Goal: Transaction & Acquisition: Purchase product/service

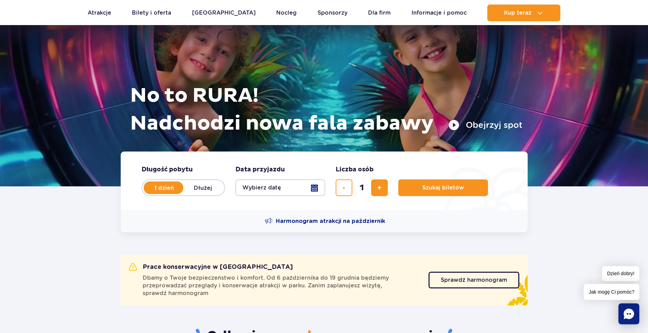
scroll to position [35, 0]
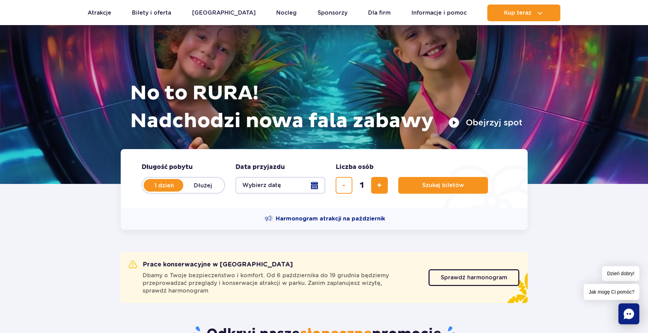
click at [290, 182] on button "Wybierz datę" at bounding box center [281, 185] width 90 height 17
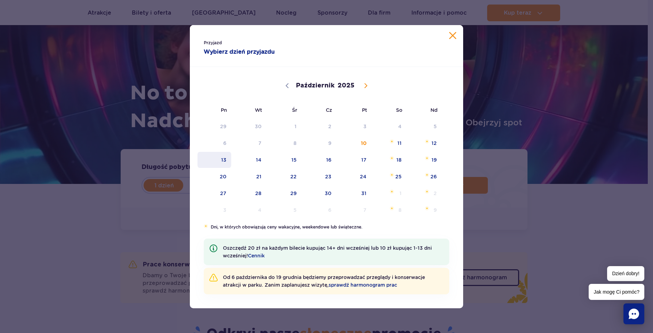
click at [229, 162] on span "13" at bounding box center [214, 160] width 35 height 16
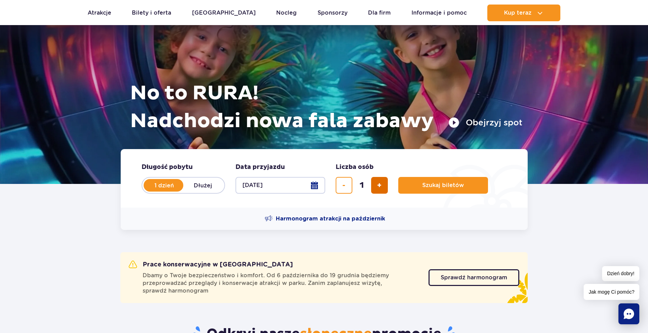
click at [380, 185] on span "dodaj bilet" at bounding box center [379, 185] width 5 height 0
type input "2"
click at [431, 190] on button "Szukaj biletów" at bounding box center [443, 185] width 90 height 17
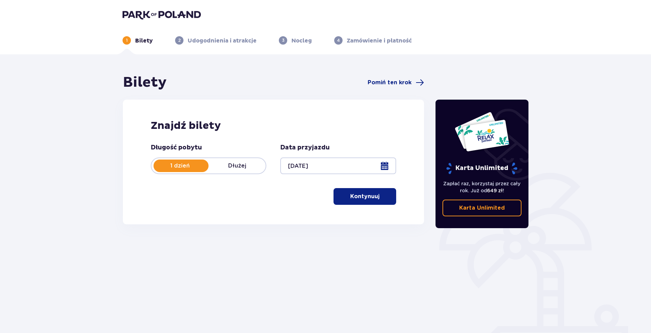
click at [366, 198] on p "Kontynuuj" at bounding box center [364, 196] width 29 height 8
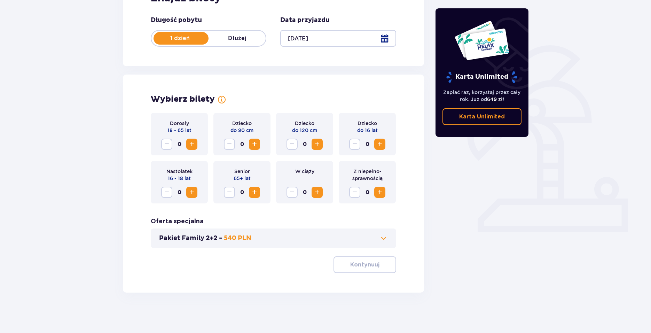
scroll to position [129, 0]
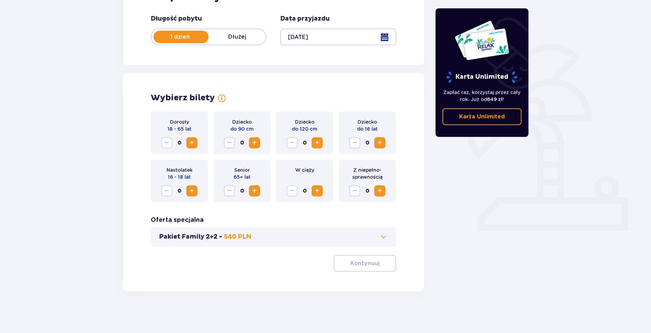
drag, startPoint x: 366, startPoint y: 198, endPoint x: 470, endPoint y: 242, distance: 113.5
click at [481, 244] on div "Karta Unlimited Zapłać raz, korzystaj przez cały rok. Już od 649 zł ! Karta Unl…" at bounding box center [482, 118] width 104 height 346
click at [190, 138] on span "Zwiększ" at bounding box center [192, 142] width 8 height 8
click at [190, 141] on span "Zwiększ" at bounding box center [192, 142] width 8 height 8
click at [319, 236] on button "Pakiet Family 2+2 - 540 PLN" at bounding box center [273, 236] width 229 height 8
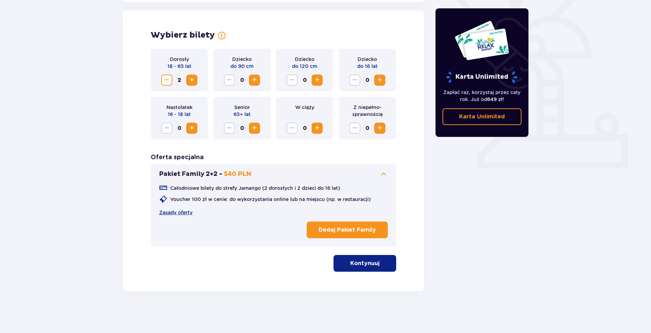
click at [279, 175] on button "Pakiet Family 2+2 - 540 PLN" at bounding box center [273, 174] width 229 height 8
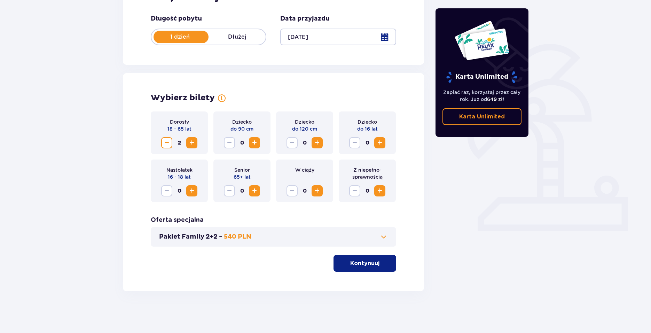
click at [361, 261] on p "Kontynuuj" at bounding box center [364, 263] width 29 height 8
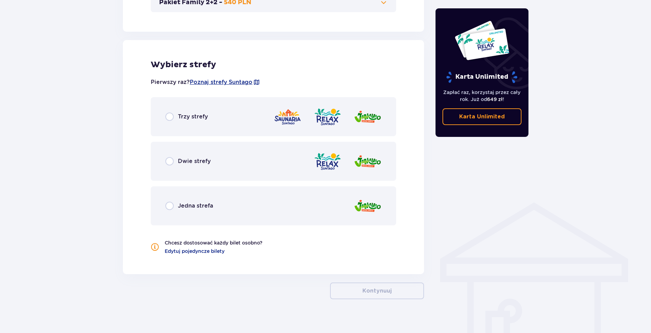
scroll to position [371, 0]
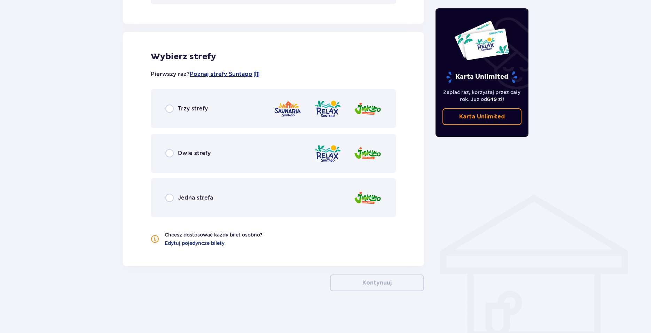
click at [183, 162] on div "Dwie strefy" at bounding box center [273, 153] width 245 height 39
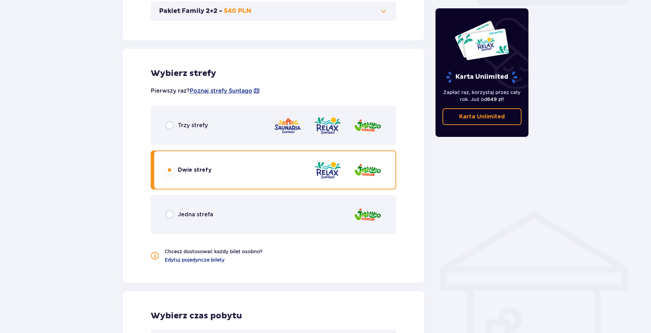
scroll to position [528, 0]
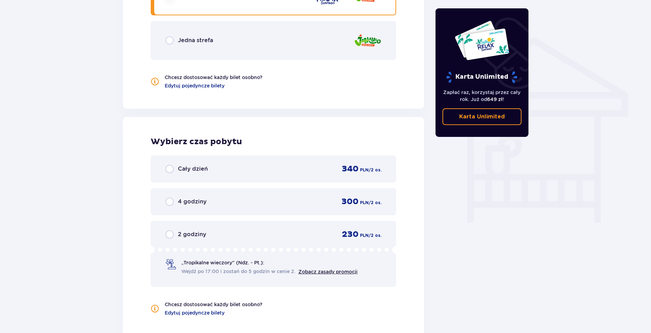
click at [197, 46] on div "Jedna strefa" at bounding box center [273, 40] width 245 height 39
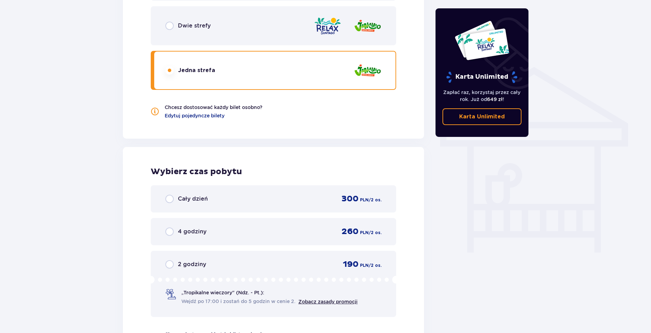
click at [201, 37] on div "Dwie strefy" at bounding box center [273, 25] width 245 height 39
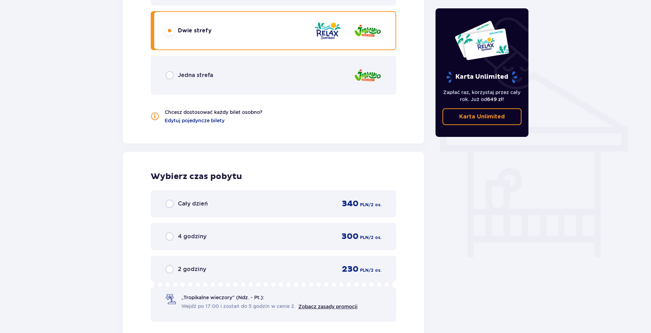
click at [222, 71] on div "Jedna strefa" at bounding box center [273, 75] width 245 height 39
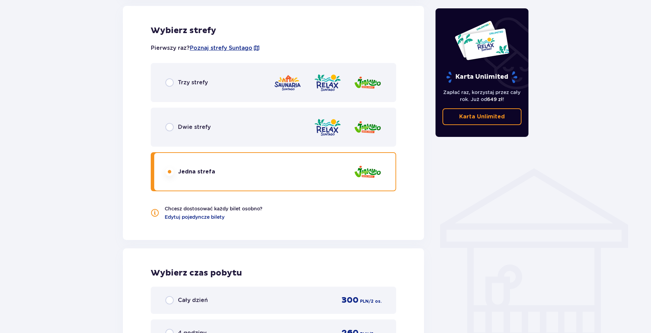
click at [230, 127] on div "Dwie strefy" at bounding box center [273, 127] width 245 height 39
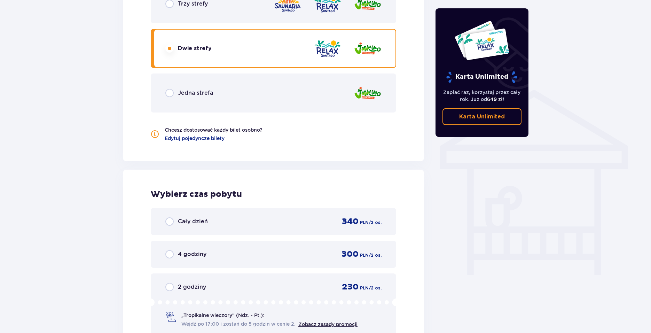
scroll to position [563, 0]
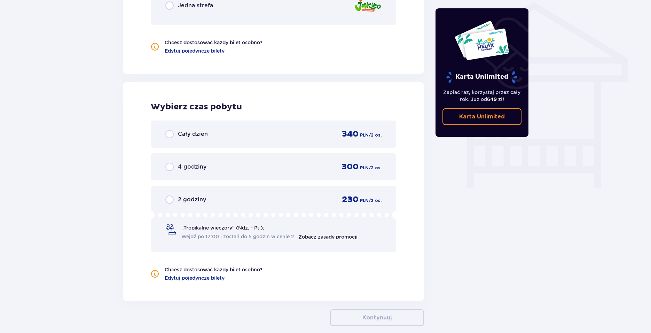
click at [181, 133] on span "Cały dzień" at bounding box center [193, 134] width 30 height 8
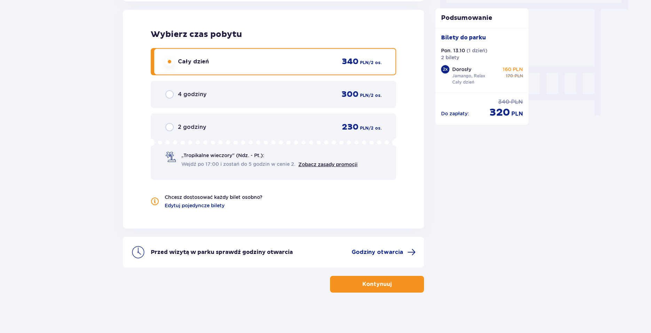
scroll to position [637, 0]
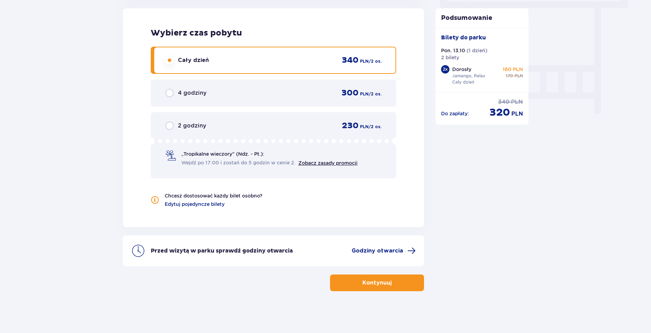
click at [394, 277] on button "Kontynuuj" at bounding box center [377, 282] width 94 height 17
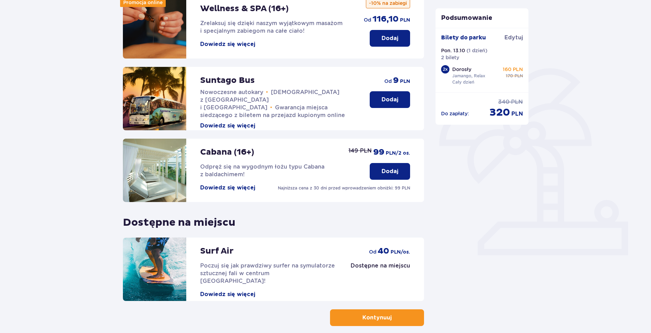
click at [384, 95] on button "Dodaj" at bounding box center [390, 99] width 40 height 17
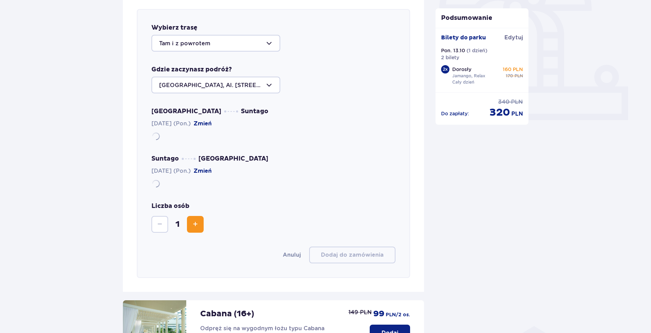
scroll to position [240, 0]
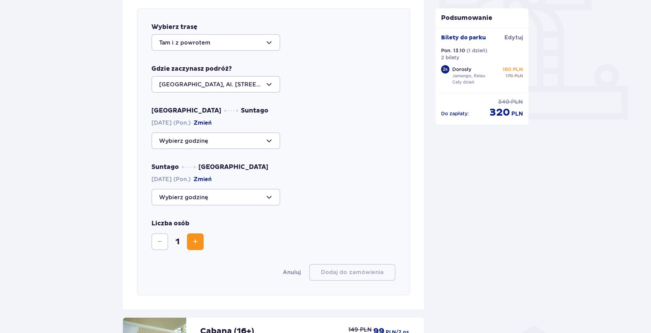
click at [213, 46] on div at bounding box center [215, 42] width 129 height 17
click at [207, 63] on p "Tam i z powrotem" at bounding box center [184, 64] width 51 height 8
click at [220, 84] on div at bounding box center [215, 84] width 129 height 17
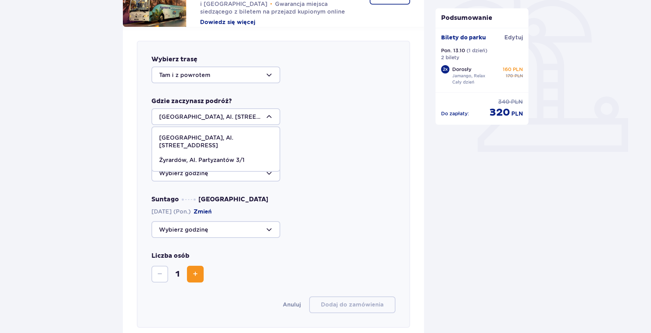
scroll to position [205, 0]
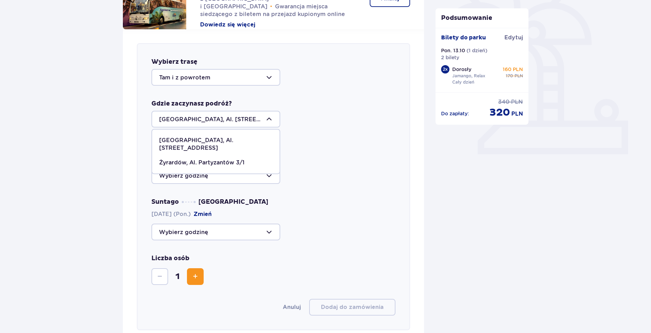
click at [234, 137] on p "Warszawa, Al. Jerozolimskie 56" at bounding box center [215, 143] width 113 height 15
drag, startPoint x: 321, startPoint y: 149, endPoint x: 318, endPoint y: 150, distance: 3.6
click at [321, 150] on div "Warszawa Suntago 13.10.2025 (Pon.) Zmień" at bounding box center [273, 162] width 244 height 42
click at [221, 119] on div at bounding box center [215, 119] width 129 height 17
click at [263, 118] on div at bounding box center [215, 119] width 129 height 17
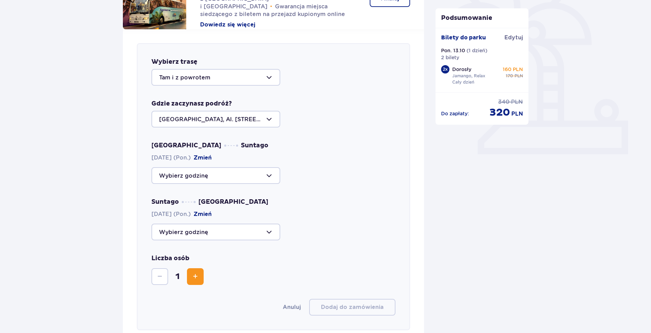
click at [319, 142] on div "Wybierz trasę Tam i z powrotem Gdzie zaczynasz podróż? Warszawa, Al. Jerozolims…" at bounding box center [273, 186] width 273 height 287
click at [238, 170] on div at bounding box center [215, 175] width 129 height 17
drag, startPoint x: 191, startPoint y: 119, endPoint x: 235, endPoint y: 121, distance: 43.9
click at [235, 121] on div at bounding box center [215, 119] width 129 height 17
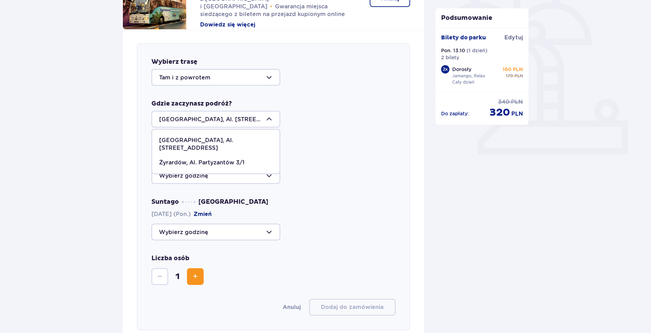
click at [235, 121] on div at bounding box center [215, 119] width 129 height 17
click at [338, 143] on div "Warszawa Suntago 13.10.2025 (Pon.) Zmień" at bounding box center [273, 162] width 244 height 42
click at [255, 172] on div at bounding box center [215, 175] width 129 height 17
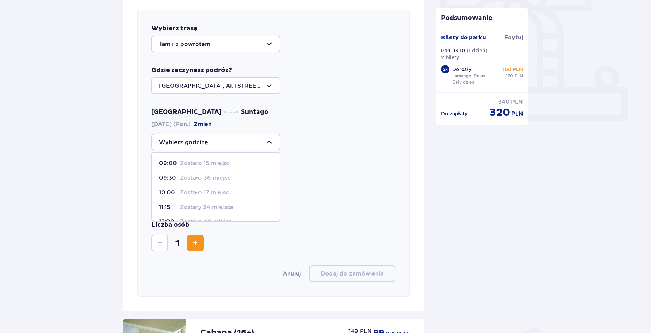
scroll to position [240, 0]
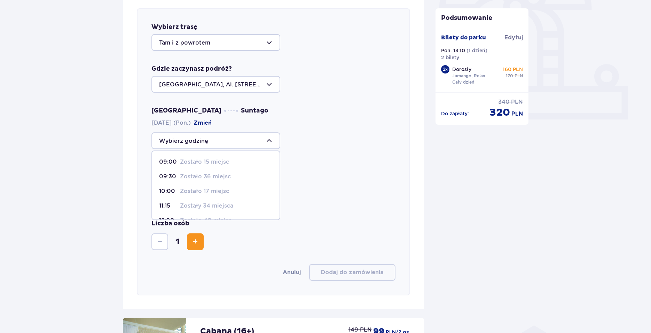
click at [200, 192] on p "Zostało 17 miejsc" at bounding box center [204, 191] width 49 height 8
type input "10:00"
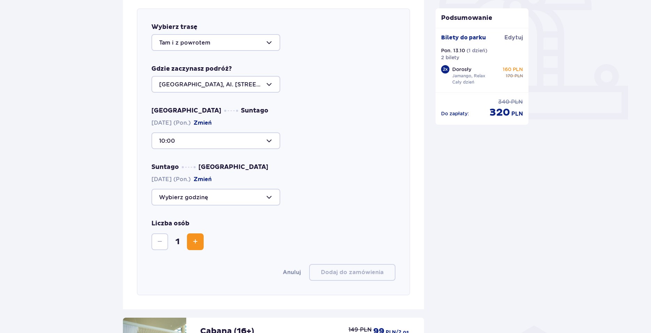
click at [231, 135] on div at bounding box center [215, 140] width 129 height 17
click at [242, 135] on div at bounding box center [215, 140] width 129 height 17
click at [334, 111] on div "Warszawa Suntago 13.10.2025 (Pon.) Zmień 10:00" at bounding box center [273, 127] width 244 height 42
click at [207, 141] on div at bounding box center [215, 140] width 129 height 17
click at [213, 140] on div at bounding box center [215, 140] width 129 height 17
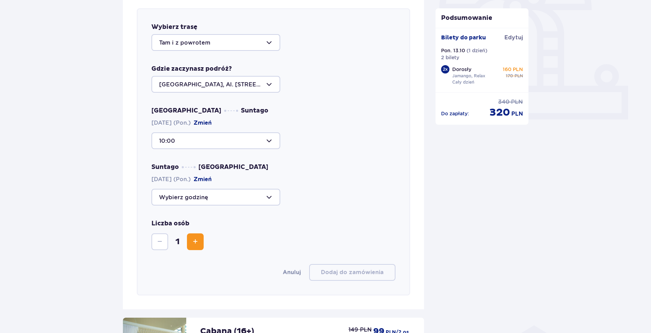
click at [226, 141] on div at bounding box center [215, 140] width 129 height 17
click at [300, 147] on div "10:00" at bounding box center [273, 140] width 244 height 17
drag, startPoint x: 239, startPoint y: 204, endPoint x: 238, endPoint y: 199, distance: 4.4
click at [239, 203] on div at bounding box center [215, 197] width 129 height 17
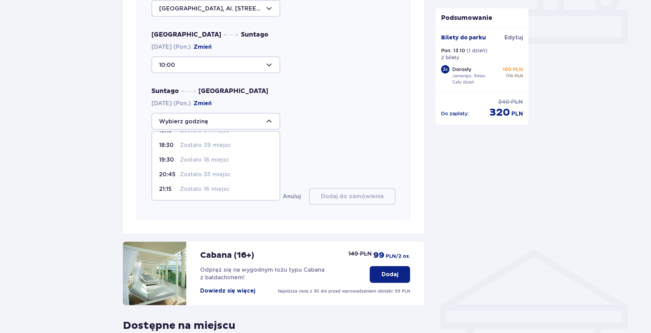
scroll to position [310, 0]
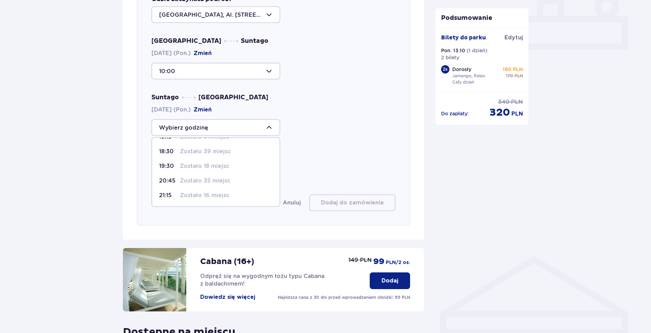
click at [228, 198] on p "Zostało 16 miejsc" at bounding box center [204, 195] width 49 height 8
type input "21:15"
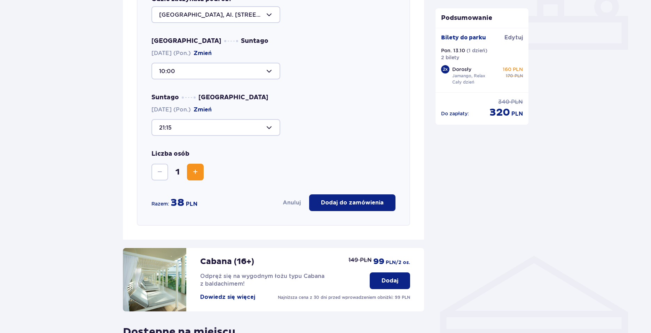
click at [213, 131] on div at bounding box center [215, 127] width 129 height 17
click at [337, 106] on div "Suntago Warszawa 13.10.2025 (Pon.) Zmień 21:15 12:00 Zostały 44 miejsca 14:00 Z…" at bounding box center [273, 114] width 244 height 42
click at [199, 174] on span "Zwiększ" at bounding box center [195, 172] width 8 height 8
click at [312, 134] on div "21:15" at bounding box center [273, 127] width 244 height 17
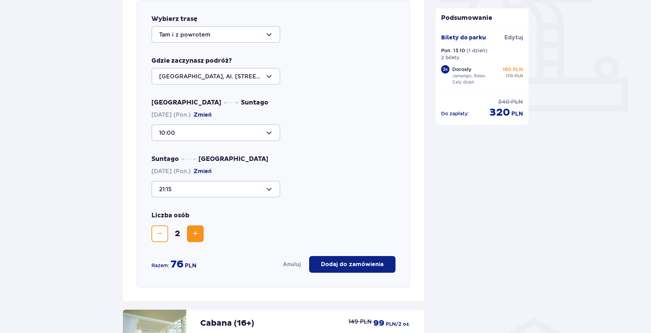
scroll to position [240, 0]
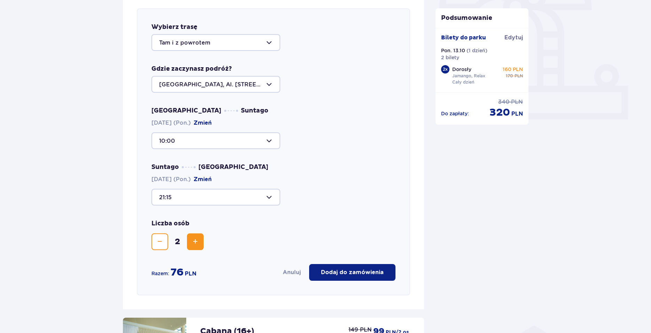
click at [241, 195] on div at bounding box center [215, 197] width 129 height 17
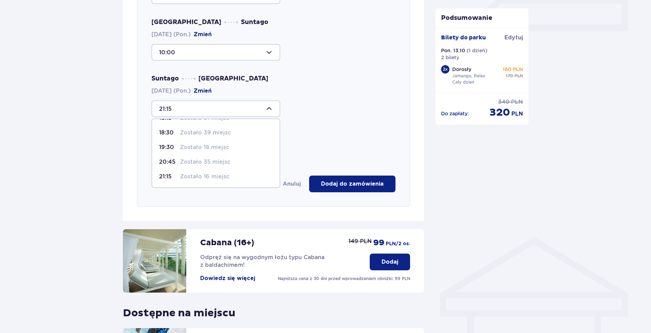
scroll to position [344, 0]
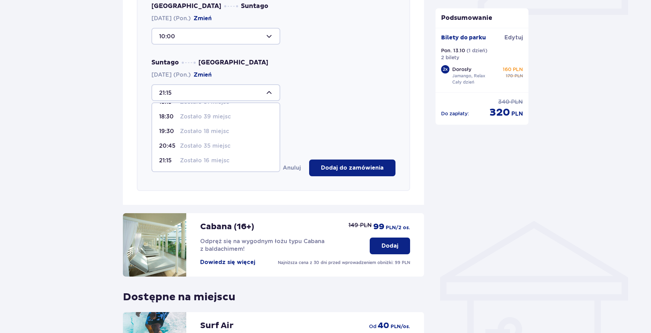
click at [207, 163] on p "Zostało 16 miejsc" at bounding box center [204, 161] width 49 height 8
click at [218, 84] on div "Suntago Warszawa 13.10.2025 (Pon.) Zmień 21:15" at bounding box center [273, 79] width 244 height 42
drag, startPoint x: 215, startPoint y: 105, endPoint x: 214, endPoint y: 100, distance: 4.6
click at [214, 105] on div "Wybierz trasę Tam i z powrotem Gdzie zaczynasz podróż? Warszawa, Al. Jerozolims…" at bounding box center [273, 47] width 273 height 287
click at [214, 100] on div at bounding box center [215, 92] width 129 height 17
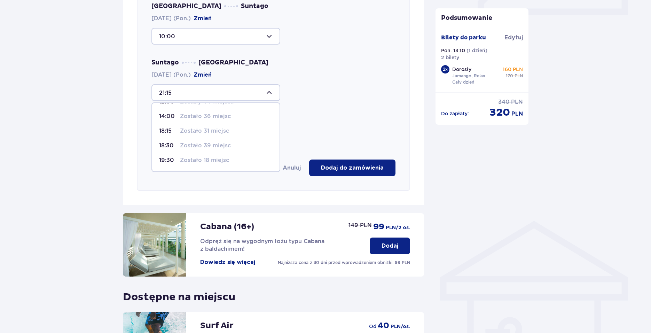
scroll to position [41, 0]
click at [220, 159] on p "Zostało 16 miejsc" at bounding box center [204, 161] width 49 height 8
click at [294, 114] on div "Wybierz trasę Tam i z powrotem Gdzie zaczynasz podróż? Warszawa, Al. Jerozolims…" at bounding box center [273, 47] width 273 height 287
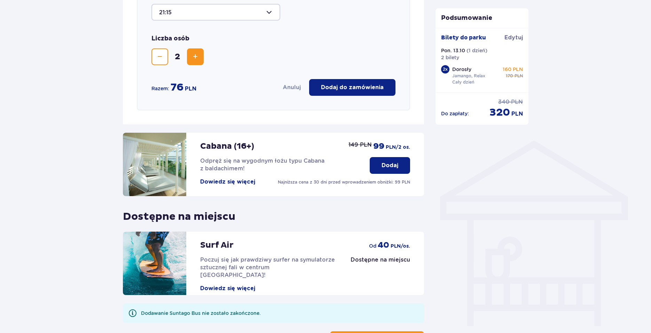
scroll to position [412, 0]
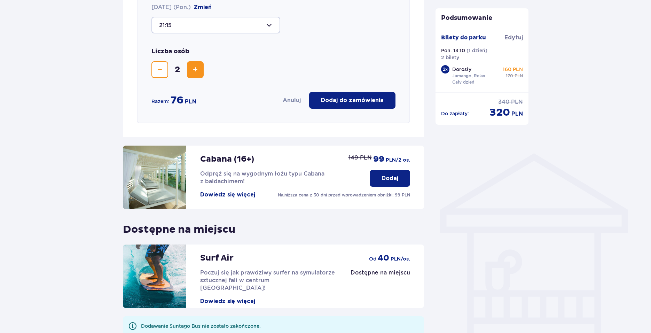
click at [335, 102] on p "Dodaj do zamówienia" at bounding box center [352, 100] width 63 height 8
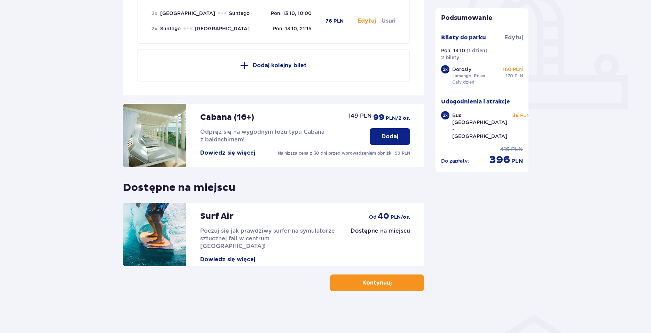
click at [378, 286] on p "Kontynuuj" at bounding box center [376, 283] width 29 height 8
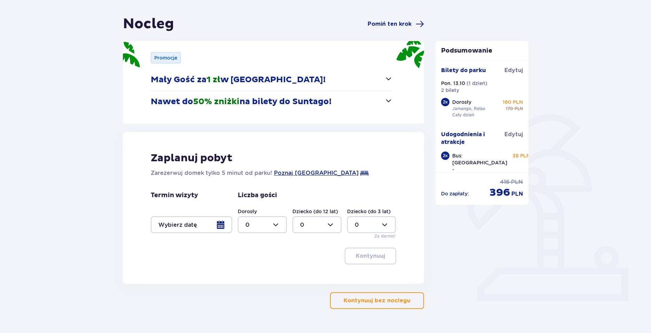
scroll to position [70, 0]
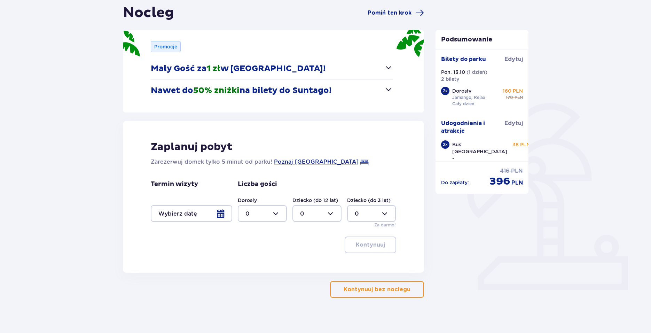
click at [367, 287] on p "Kontynuuj bez noclegu" at bounding box center [376, 289] width 67 height 8
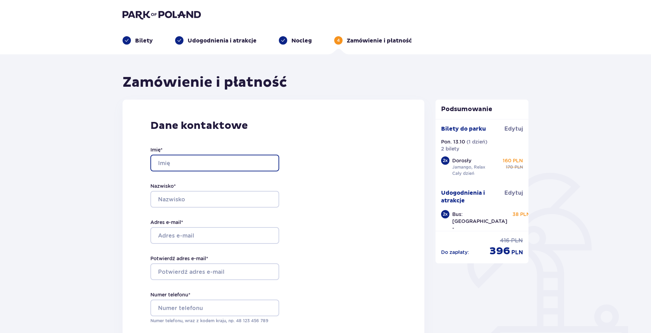
click at [225, 164] on input "Imię *" at bounding box center [214, 162] width 129 height 17
type input "Dawid"
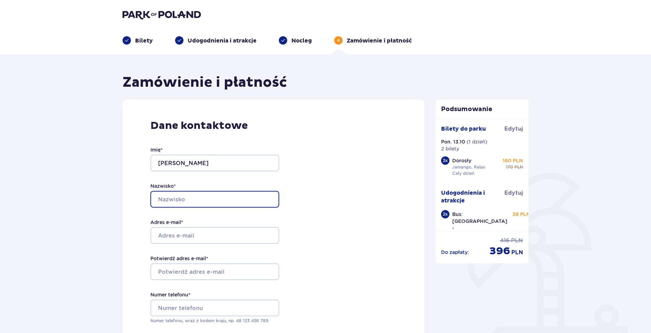
click at [200, 196] on input "Nazwisko *" at bounding box center [214, 199] width 129 height 17
type input "Wojda"
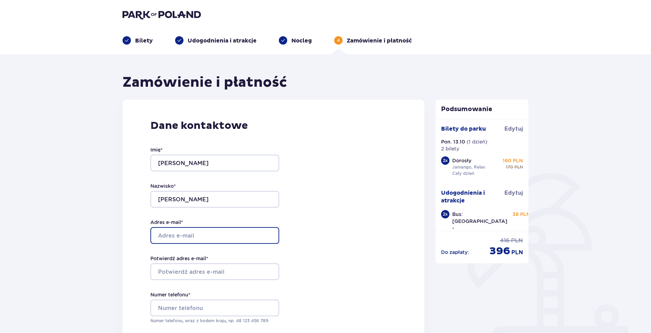
click at [226, 229] on input "Adres e-mail *" at bounding box center [214, 235] width 129 height 17
paste input "wojdadawid2006@gmail.com"
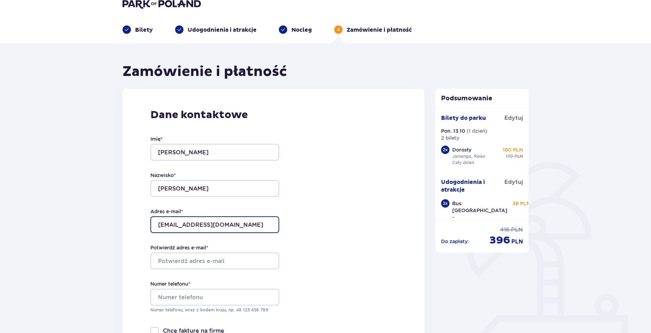
scroll to position [35, 0]
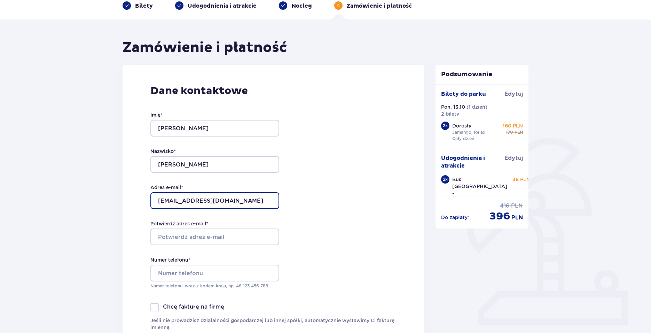
type input "wojdadawid2006@gmail.com"
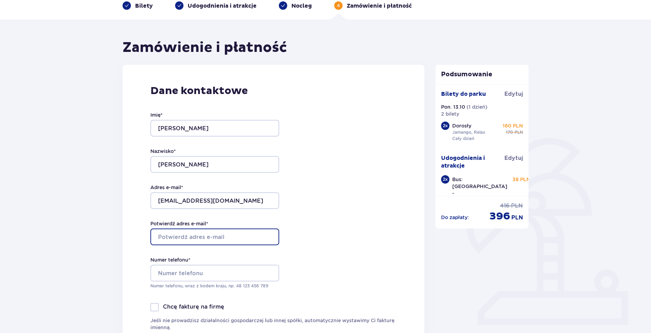
click at [226, 232] on input "Potwierdź adres e-mail *" at bounding box center [214, 236] width 129 height 17
paste input "wojdadawid2006@gmail.com"
type input "wojdadawid2006@gmail.com"
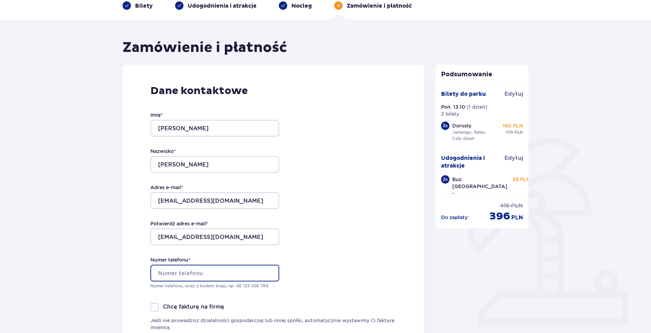
click at [231, 275] on input "Numer telefonu *" at bounding box center [214, 272] width 129 height 17
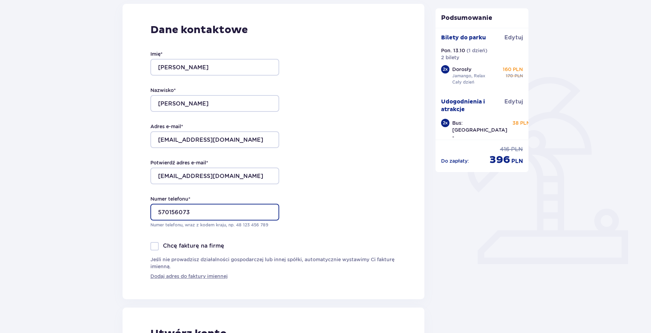
scroll to position [139, 0]
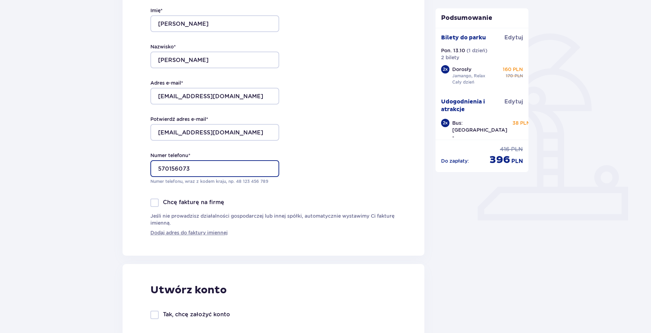
type input "570156073"
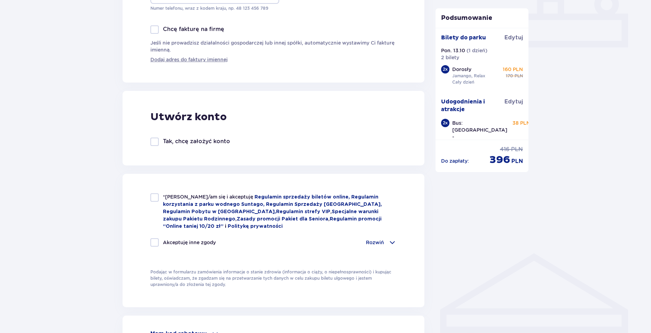
scroll to position [313, 0]
click at [152, 137] on div at bounding box center [154, 140] width 8 height 8
checkbox input "true"
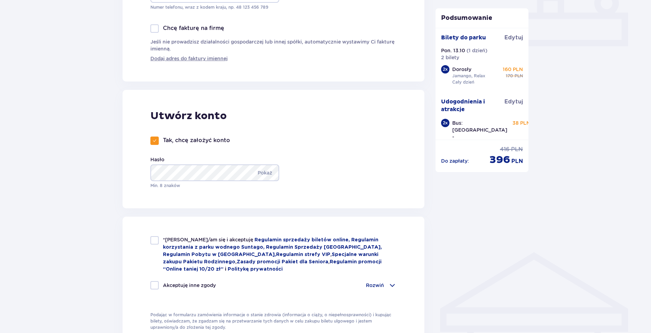
click at [335, 161] on div "Utwórz konto Tak, chcę założyć konto Hasło Pokaż Min. 8 znaków" at bounding box center [273, 149] width 302 height 118
click at [368, 172] on div "Utwórz konto Tak, chcę założyć konto Hasło Pokaż Min. 8 znaków" at bounding box center [273, 149] width 302 height 118
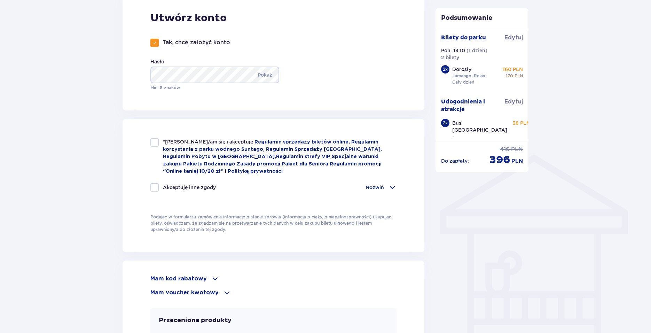
scroll to position [418, 0]
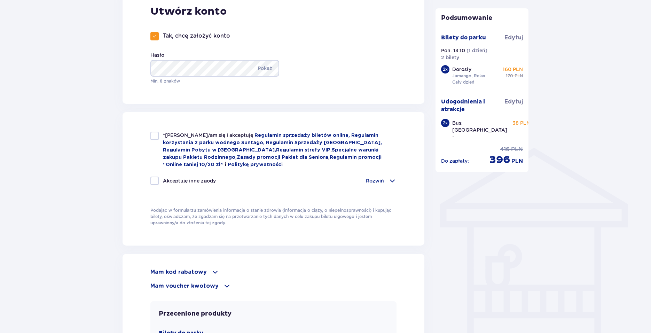
click at [150, 135] on div at bounding box center [154, 136] width 8 height 8
checkbox input "true"
click at [157, 178] on div at bounding box center [154, 180] width 8 height 8
checkbox input "true"
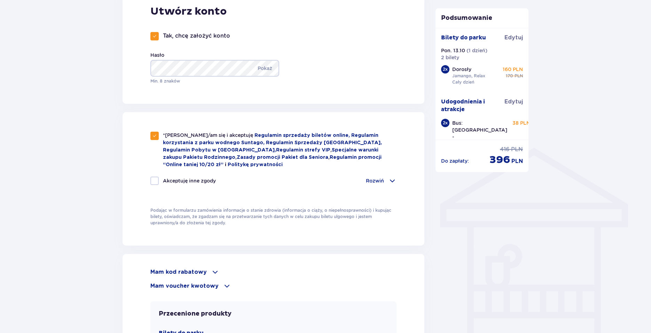
checkbox input "true"
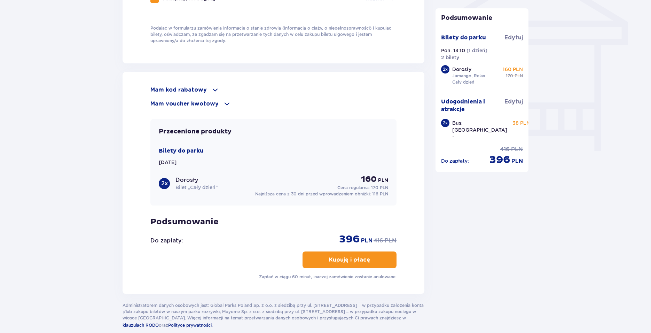
scroll to position [626, 0]
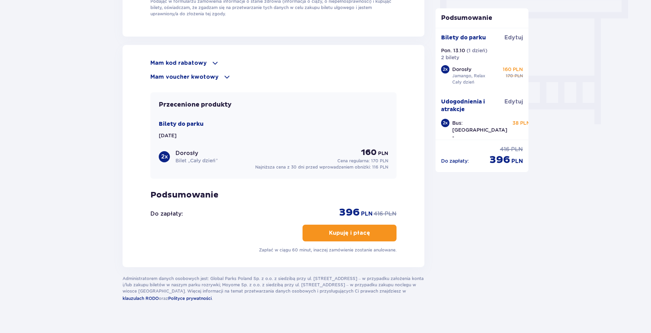
click at [342, 234] on p "Kupuję i płacę" at bounding box center [349, 233] width 41 height 8
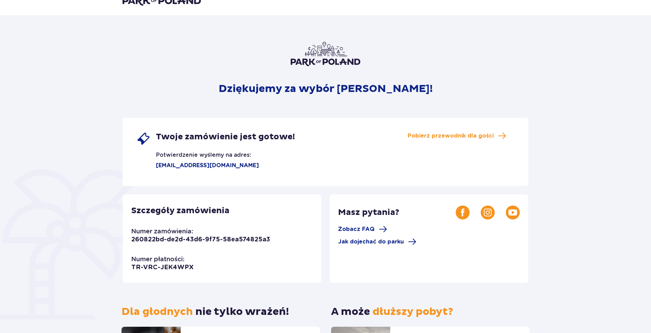
scroll to position [70, 0]
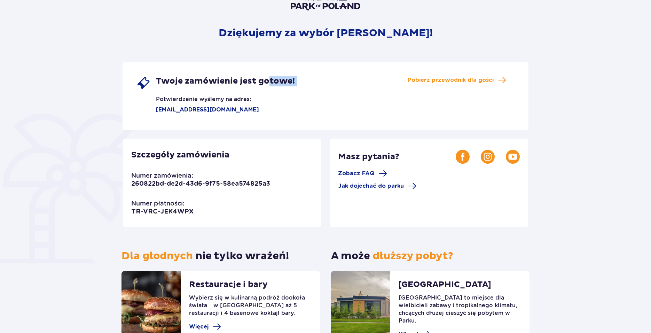
drag, startPoint x: 150, startPoint y: 103, endPoint x: 270, endPoint y: 107, distance: 120.1
click at [270, 107] on div "Twoje zamówienie jest gotowe! Potwierdzenie wyślemy na adres: wojdadawid2006@gm…" at bounding box center [215, 95] width 158 height 38
click at [296, 110] on div "Twoje zamówienie jest gotowe! Potwierdzenie wyślemy na adres: wojdadawid2006@gm…" at bounding box center [325, 96] width 406 height 68
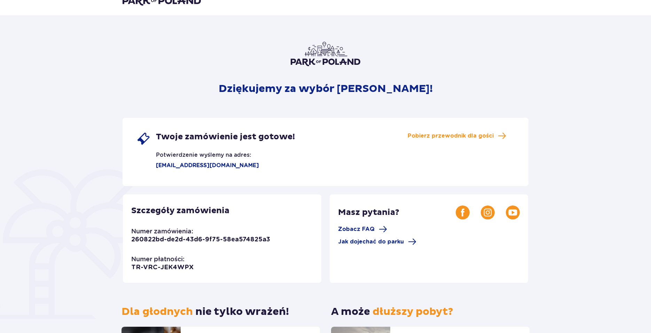
scroll to position [0, 0]
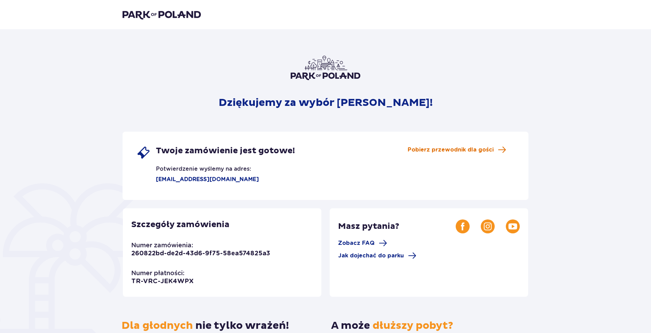
click at [461, 150] on span "Pobierz przewodnik dla gości" at bounding box center [450, 150] width 86 height 8
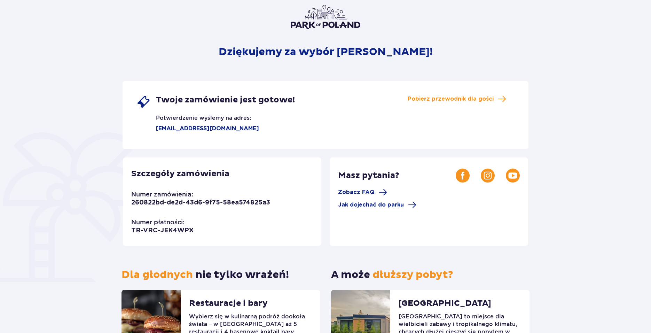
scroll to position [118, 0]
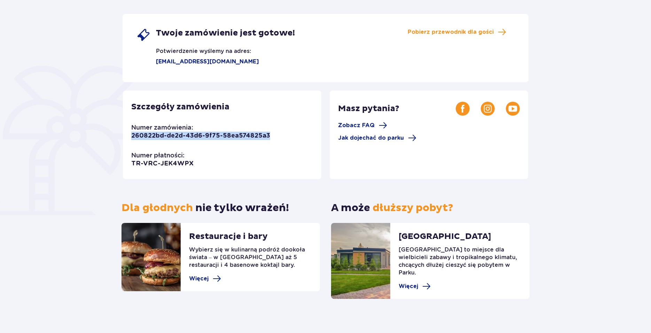
drag, startPoint x: 129, startPoint y: 137, endPoint x: 284, endPoint y: 140, distance: 154.2
click at [284, 140] on div "Szczegóły zamówienia Numer zamówienia: 260822bd-de2d-43d6-9f75-58ea574825a3 Num…" at bounding box center [222, 134] width 198 height 88
copy p "260822bd-de2d-43d6-9f75-58ea574825a3"
drag, startPoint x: 128, startPoint y: 162, endPoint x: 193, endPoint y: 166, distance: 65.2
click at [193, 166] on div "Szczegóły zamówienia Numer zamówienia: 260822bd-de2d-43d6-9f75-58ea574825a3 Num…" at bounding box center [222, 134] width 198 height 88
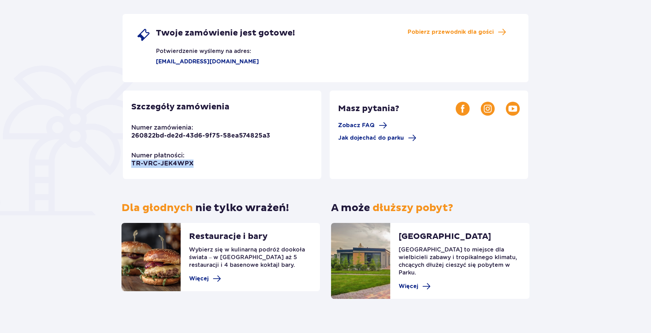
copy p "TR-VRC-JEK4WPX"
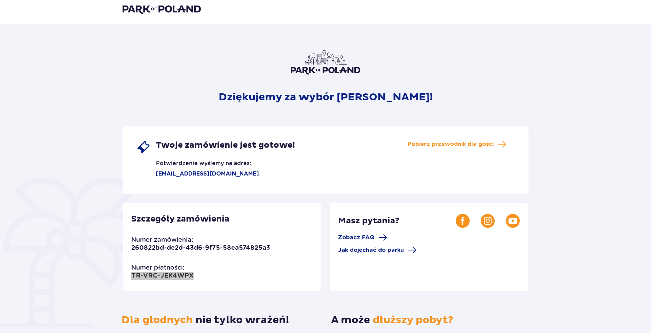
scroll to position [0, 0]
